Goal: Communication & Community: Answer question/provide support

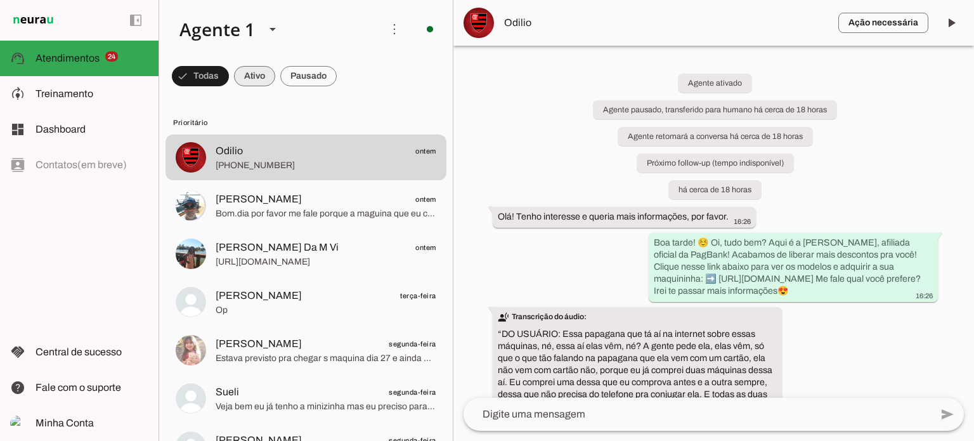
click at [263, 69] on span at bounding box center [254, 76] width 41 height 30
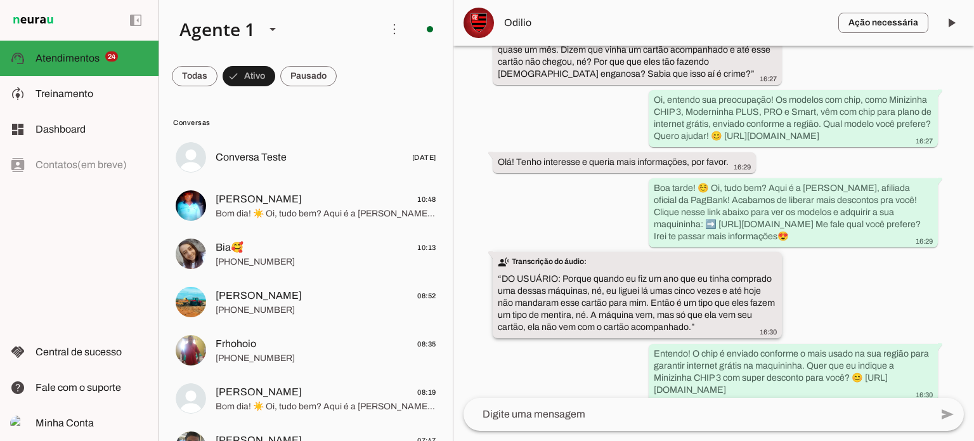
scroll to position [606, 0]
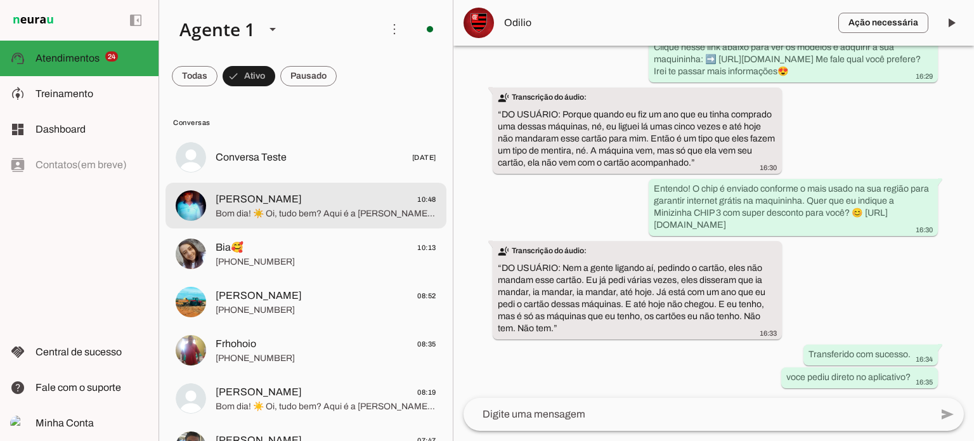
click at [309, 186] on md-item "[PERSON_NAME] 10:48 Bom dia! ☀️ Oi, tudo bem? Aqui é a [PERSON_NAME], afiliada …" at bounding box center [306, 206] width 281 height 46
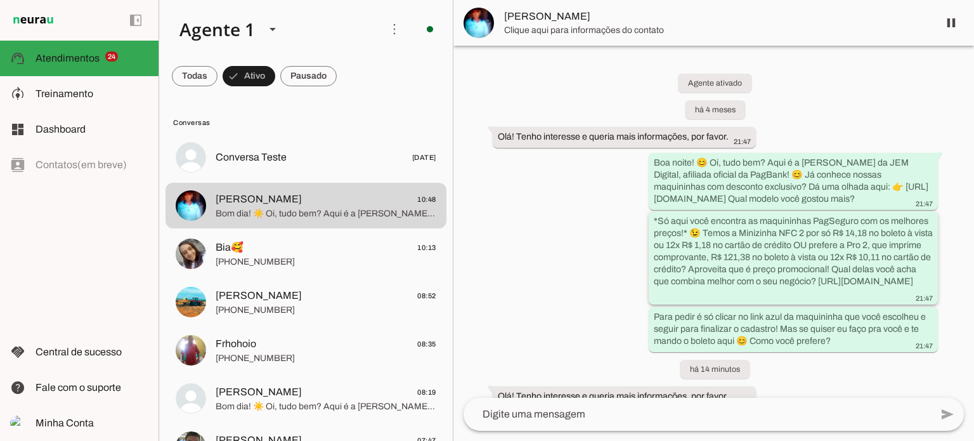
scroll to position [159, 0]
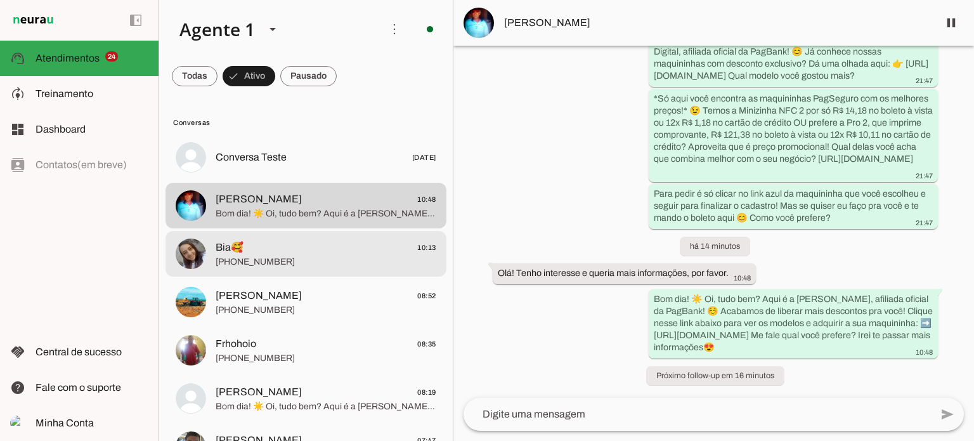
click at [278, 245] on span "Bia🥰 10:13" at bounding box center [326, 248] width 221 height 16
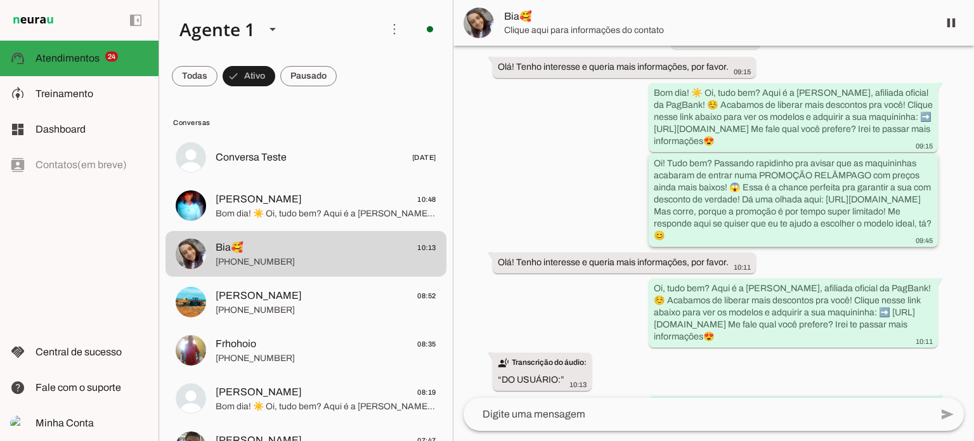
scroll to position [304, 0]
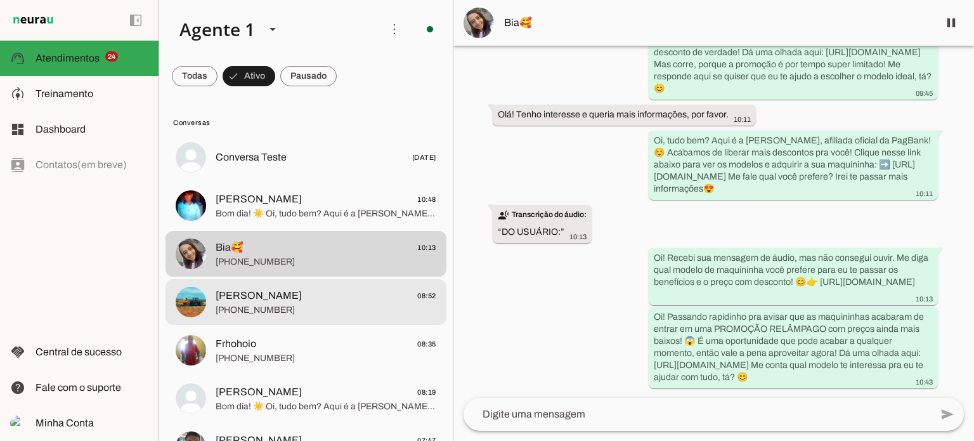
click at [261, 289] on span "[PERSON_NAME] 08:52" at bounding box center [326, 296] width 221 height 16
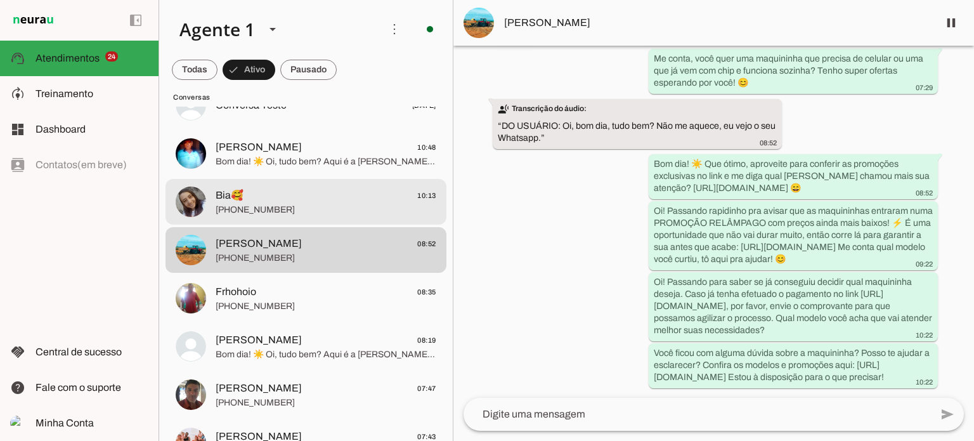
scroll to position [127, 0]
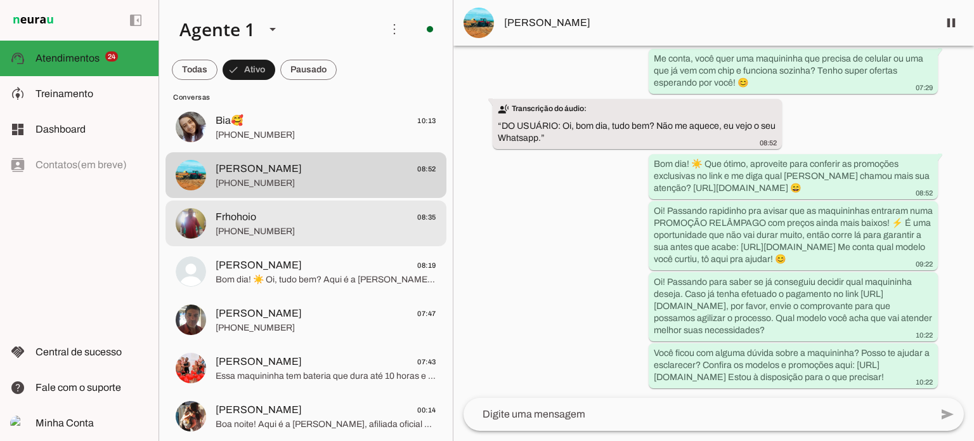
click at [358, 228] on span "[PHONE_NUMBER]" at bounding box center [326, 231] width 221 height 13
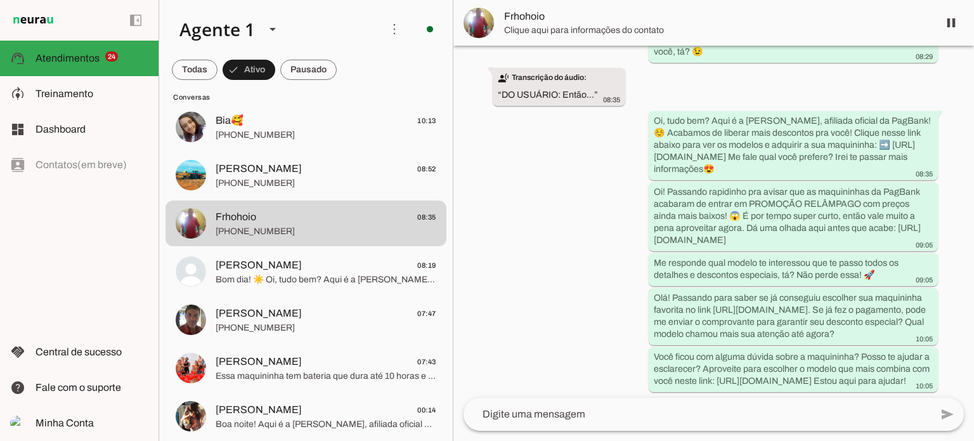
scroll to position [702, 0]
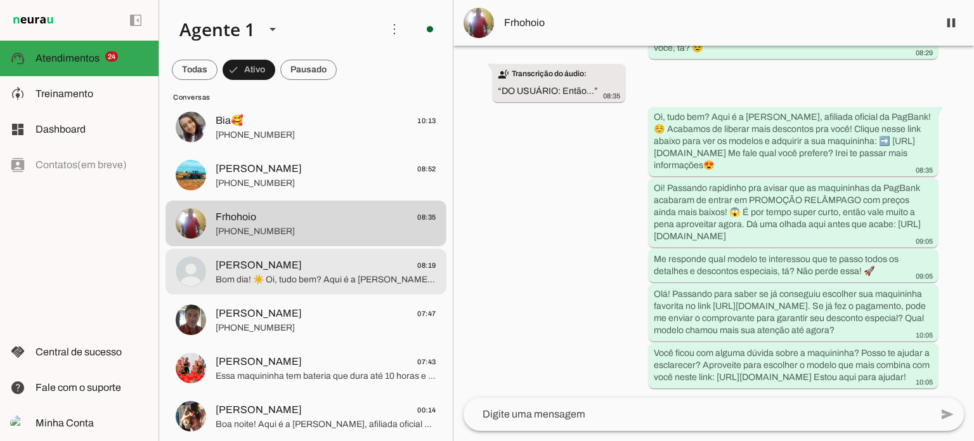
click at [296, 283] on span "Bom dia! ☀️ Oi, tudo bem? Aqui é a [PERSON_NAME], afiliada oficial da PagBank! …" at bounding box center [326, 279] width 221 height 13
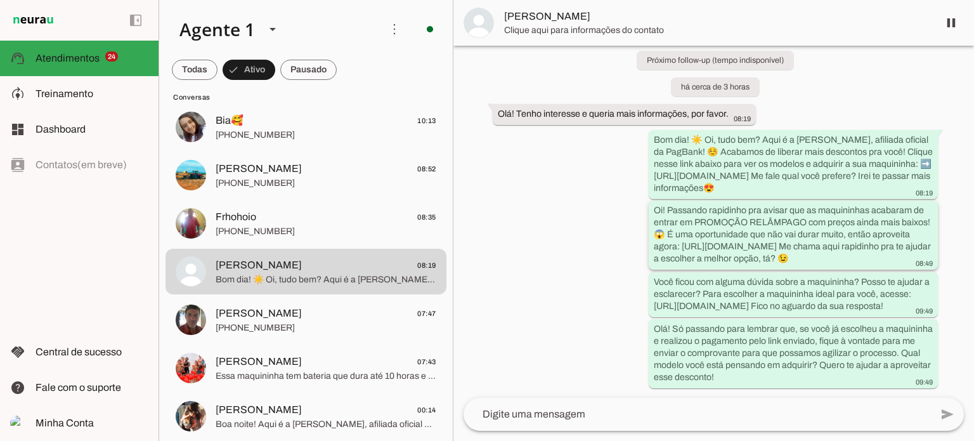
scroll to position [97, 0]
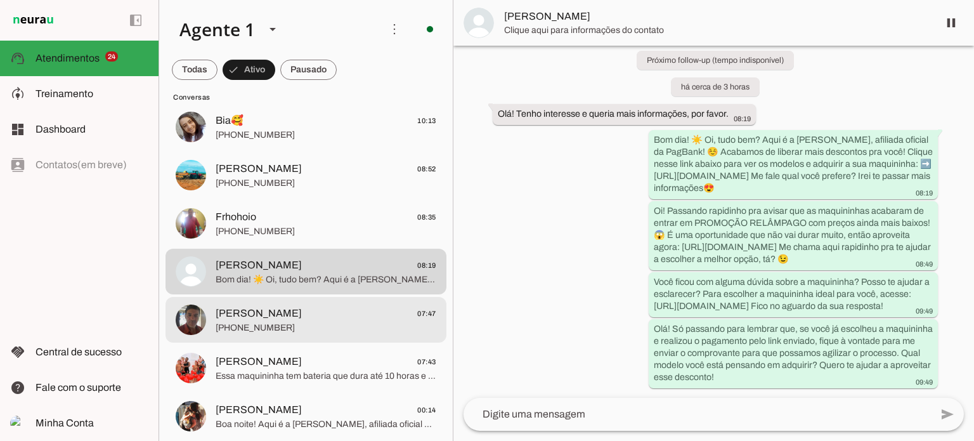
click at [292, 313] on span "[PERSON_NAME]" at bounding box center [259, 313] width 86 height 15
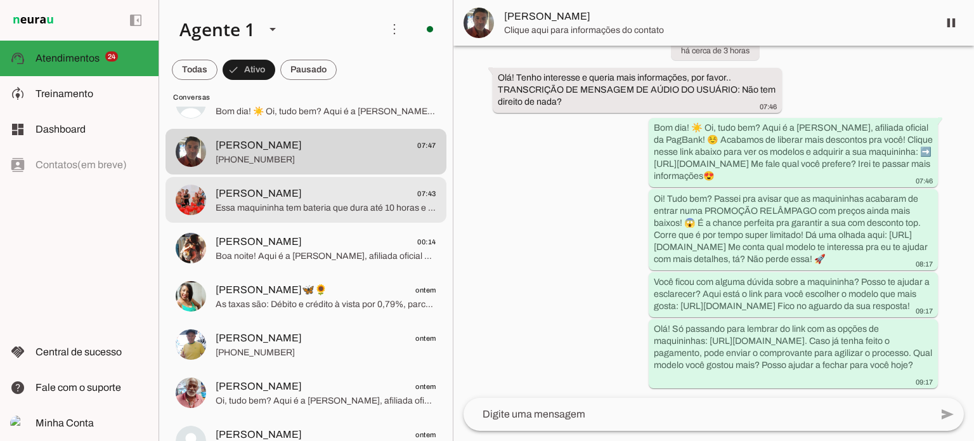
scroll to position [317, 0]
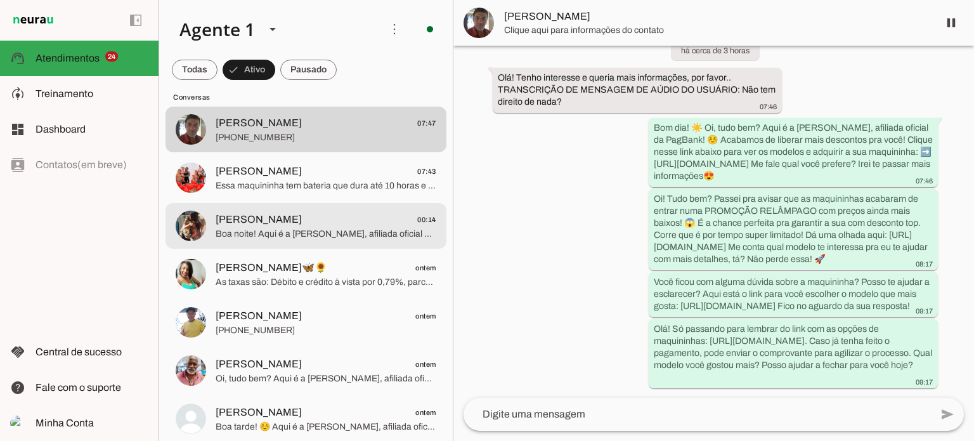
click at [295, 225] on span "[PERSON_NAME] 00:14" at bounding box center [326, 220] width 221 height 16
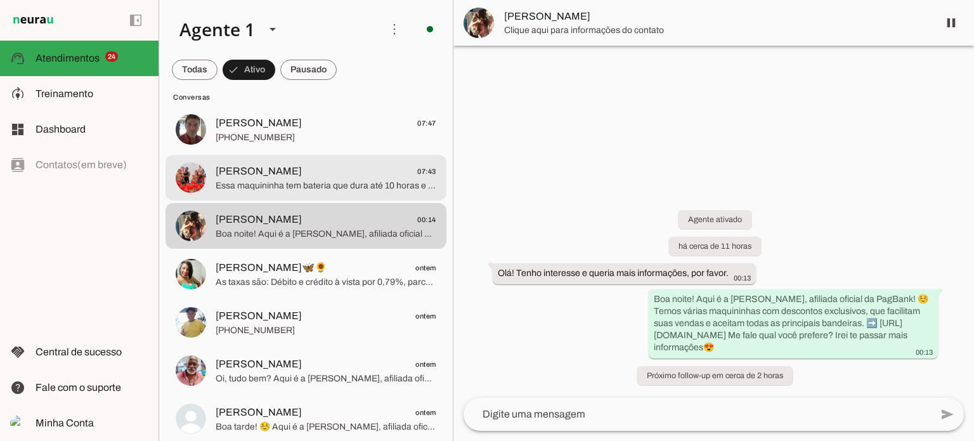
click at [317, 179] on span "Essa maquininha tem bateria que dura até 10 horas e funciona com celular, ideal…" at bounding box center [326, 185] width 221 height 13
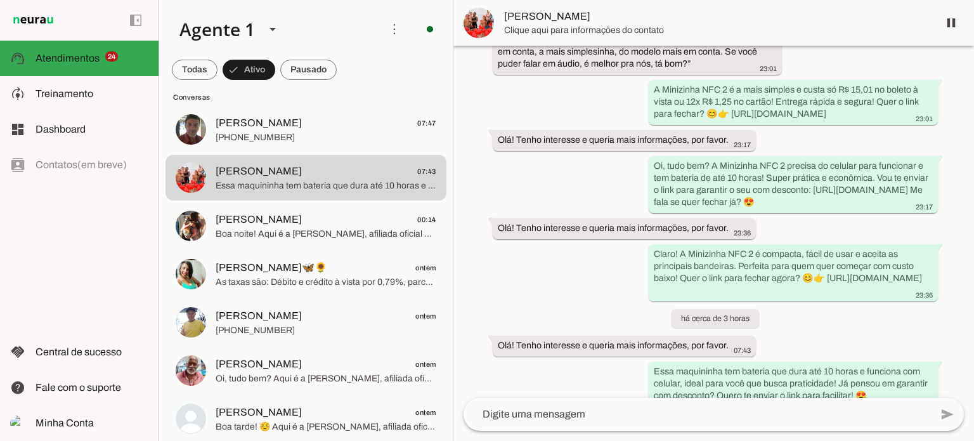
scroll to position [657, 0]
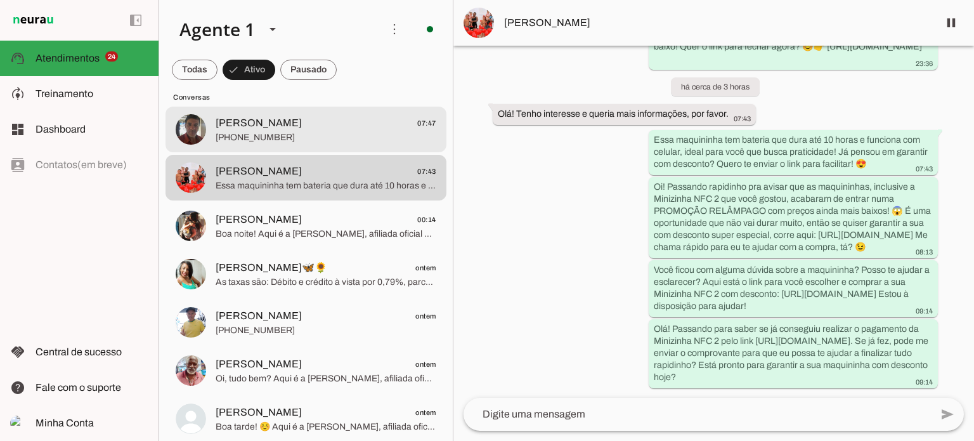
click at [320, 138] on span "[PHONE_NUMBER]" at bounding box center [326, 137] width 221 height 13
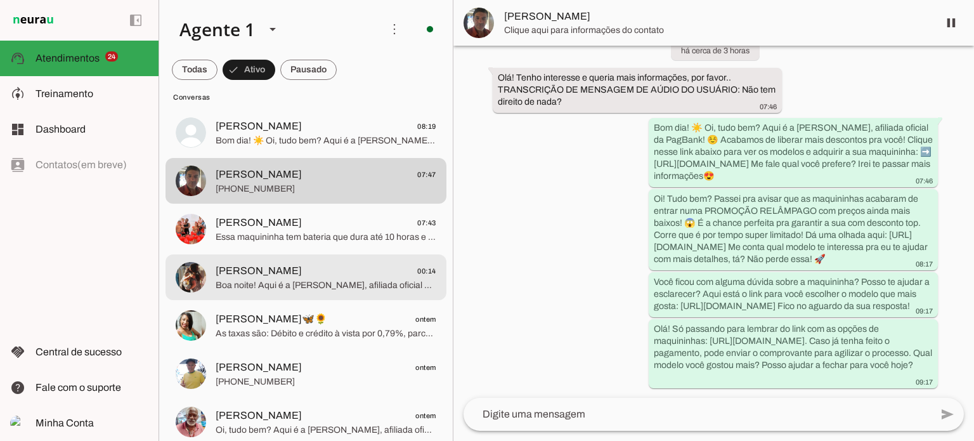
scroll to position [190, 0]
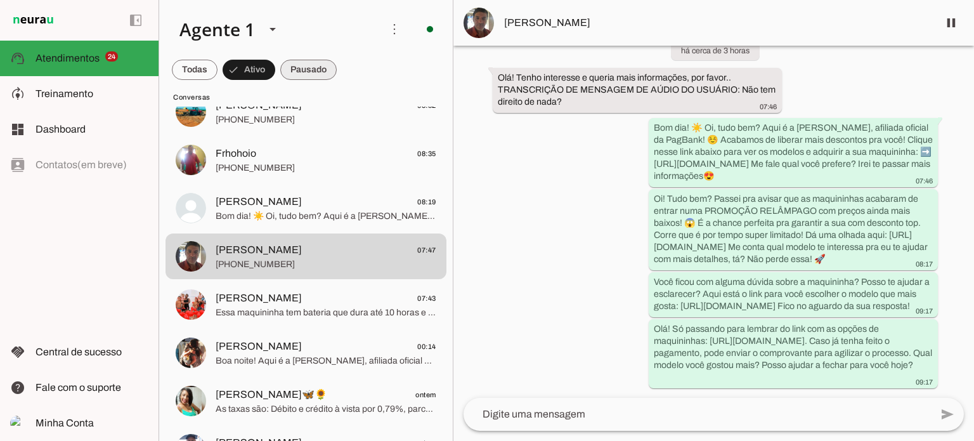
click at [307, 68] on span at bounding box center [308, 70] width 56 height 30
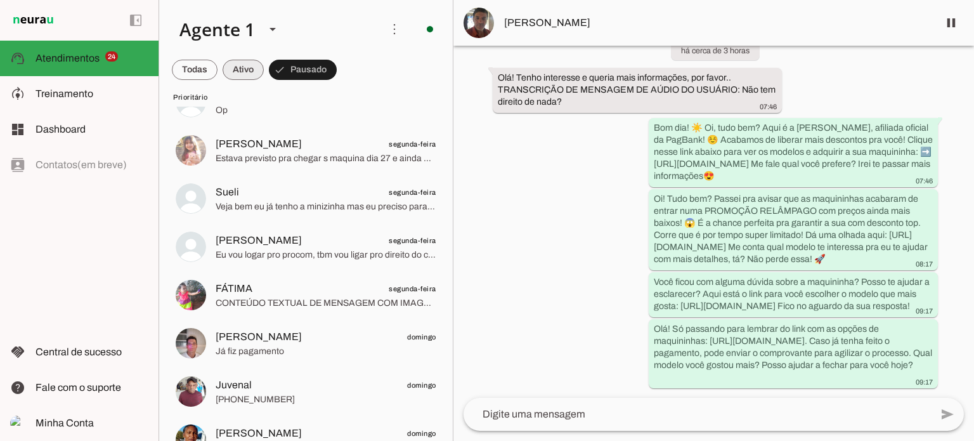
click at [237, 67] on span at bounding box center [243, 70] width 41 height 30
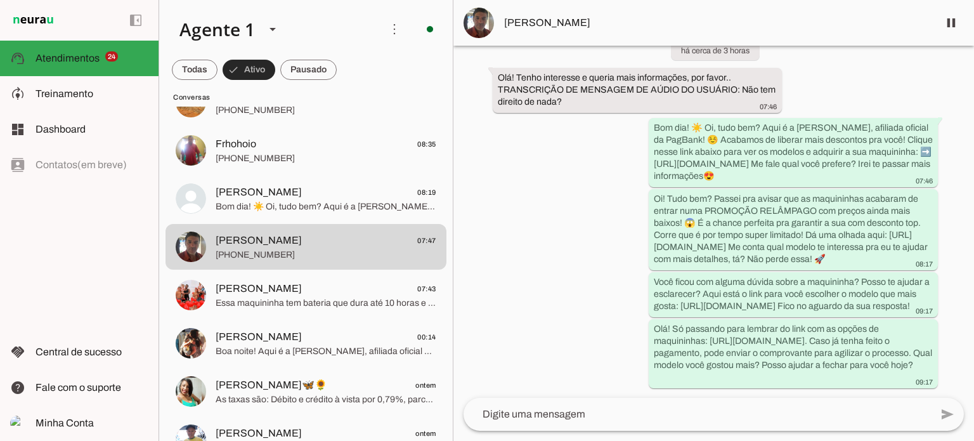
scroll to position [0, 0]
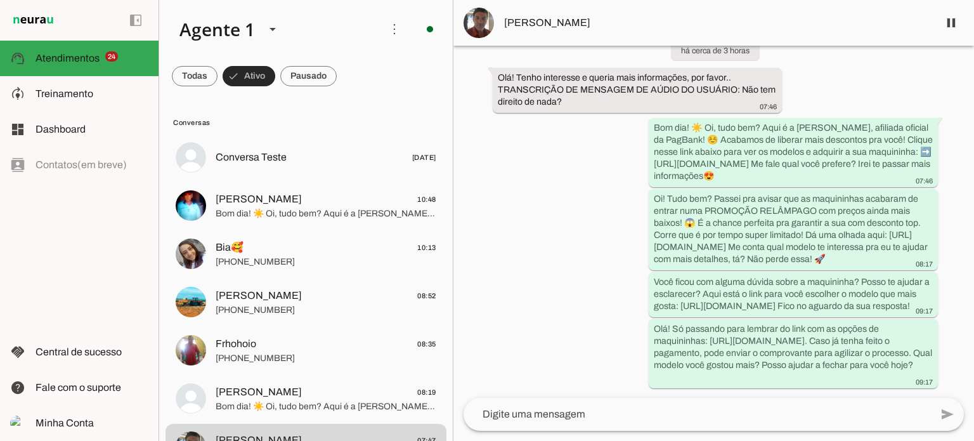
click at [245, 74] on span at bounding box center [249, 76] width 53 height 30
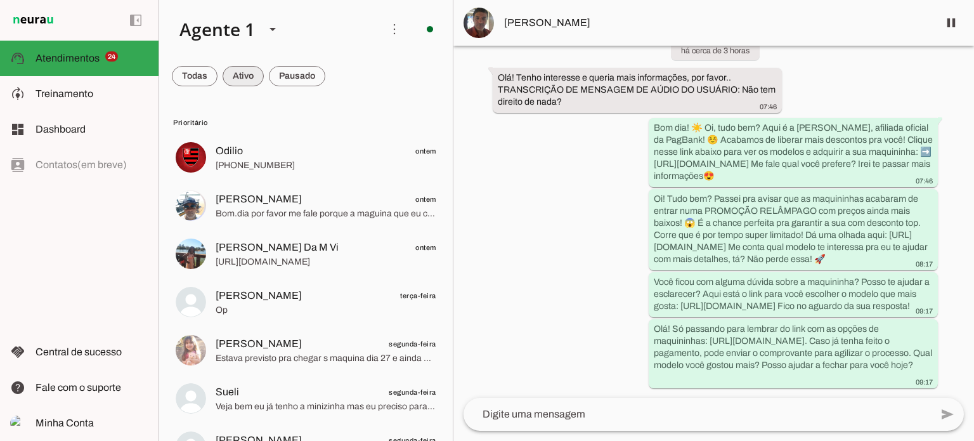
click at [244, 74] on span at bounding box center [243, 76] width 41 height 30
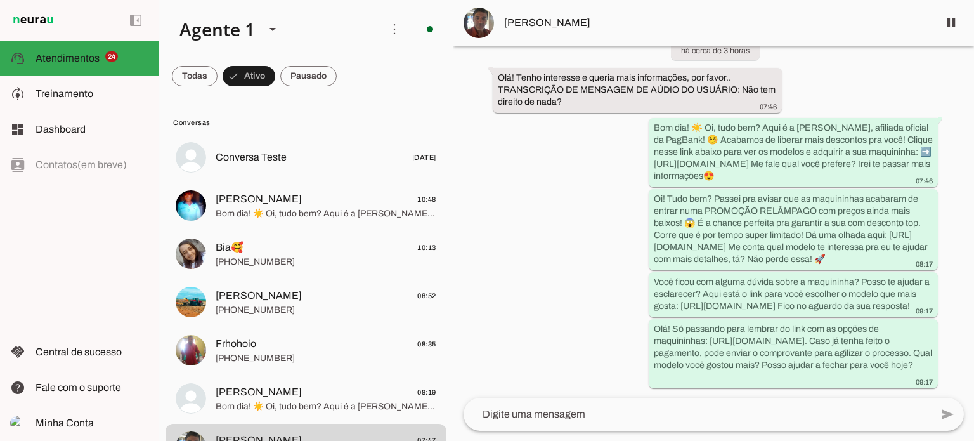
click at [551, 229] on div "Agente ativado Próximo follow-up (tempo indisponível) há cerca de 3 horas Olá! …" at bounding box center [713, 222] width 521 height 352
click at [0, 0] on slot "Você ficou com alguma dúvida sobre a maquininha? Posso te ajudar a esclarecer? …" at bounding box center [0, 0] width 0 height 0
click at [0, 0] on slot "Olá! Só passando para lembrar do link com as opções de maquininhas: [URL][DOMAI…" at bounding box center [0, 0] width 0 height 0
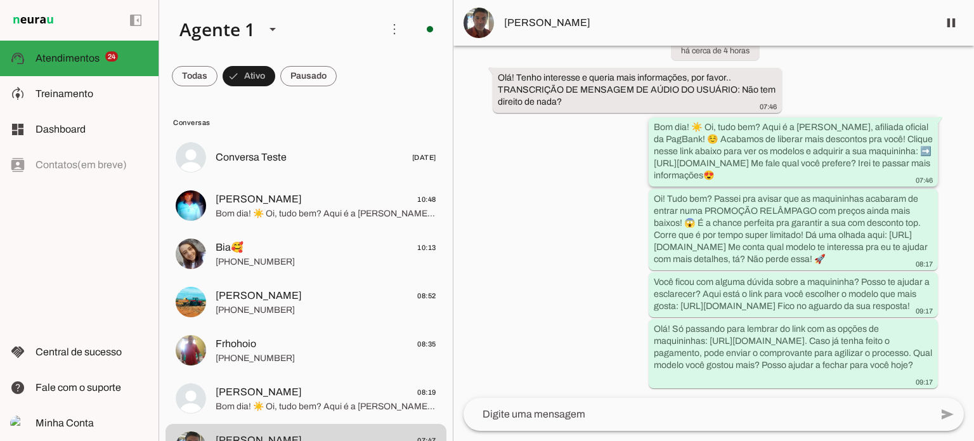
drag, startPoint x: 651, startPoint y: 140, endPoint x: 928, endPoint y: 141, distance: 276.5
click at [928, 141] on whatsapp-message-bubble "Bom dia! ☀️ Oi, tudo bem? Aqui é a [PERSON_NAME], afiliada oficial da PagBank! …" at bounding box center [793, 151] width 289 height 69
